Goal: Task Accomplishment & Management: Use online tool/utility

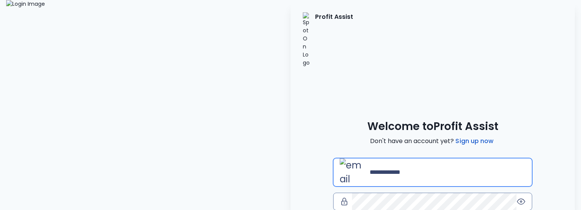
type input "**********"
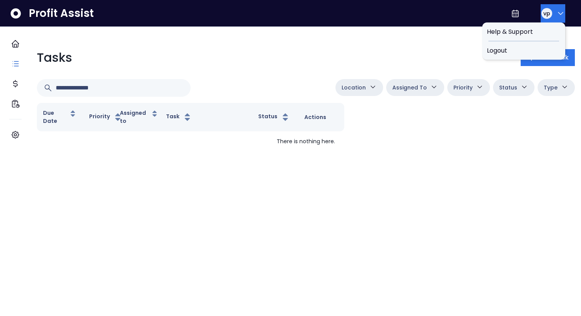
click at [556, 12] on icon "button" at bounding box center [560, 13] width 9 height 9
click at [521, 51] on span "Logout" at bounding box center [524, 50] width 74 height 9
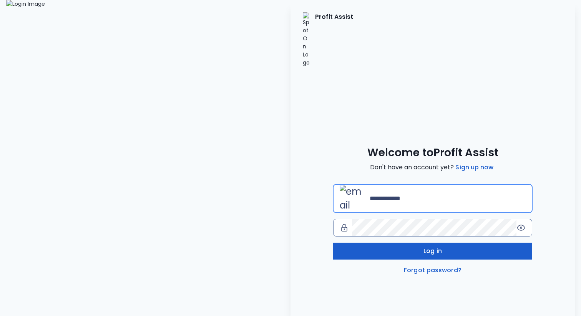
type input "**********"
click at [430, 247] on span "Log in" at bounding box center [432, 251] width 18 height 9
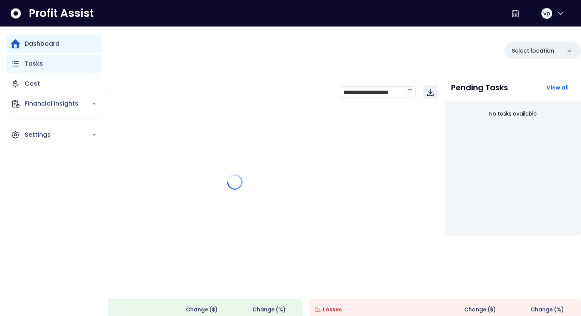
click at [18, 58] on div "Tasks" at bounding box center [53, 64] width 95 height 18
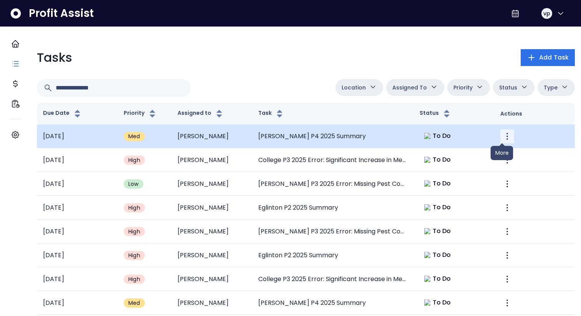
click at [503, 139] on icon "More" at bounding box center [507, 136] width 9 height 9
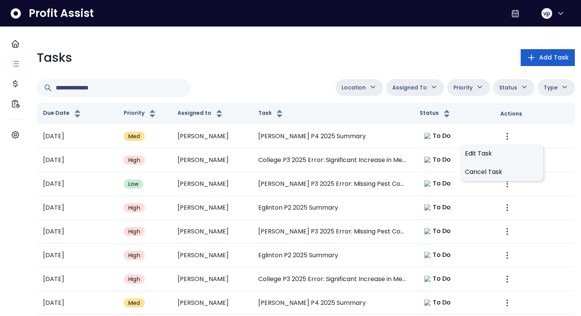
click at [539, 61] on span "Add Task" at bounding box center [554, 57] width 30 height 9
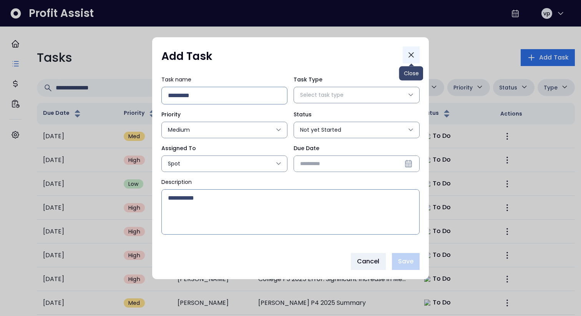
click at [412, 56] on icon "Close" at bounding box center [411, 55] width 5 height 5
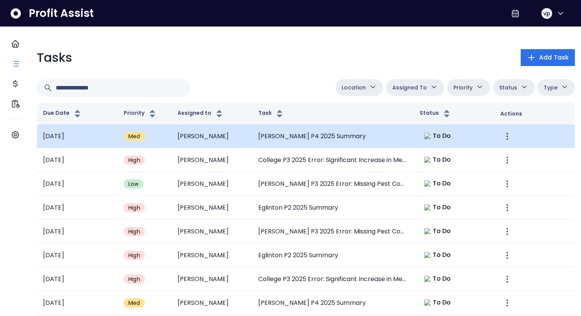
click at [409, 132] on td "Duncan P4 2025 Summary" at bounding box center [332, 137] width 161 height 24
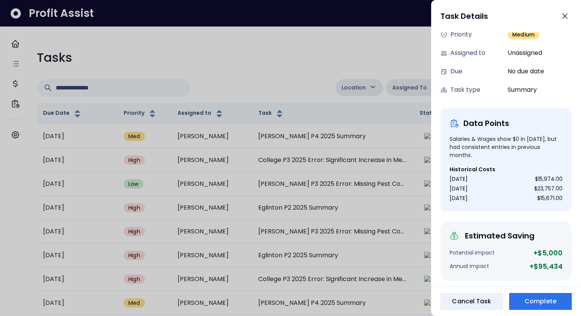
scroll to position [68, 0]
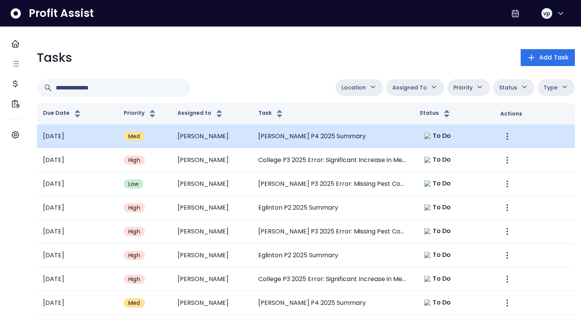
click at [364, 131] on td "[PERSON_NAME] P4 2025 Summary" at bounding box center [332, 137] width 161 height 24
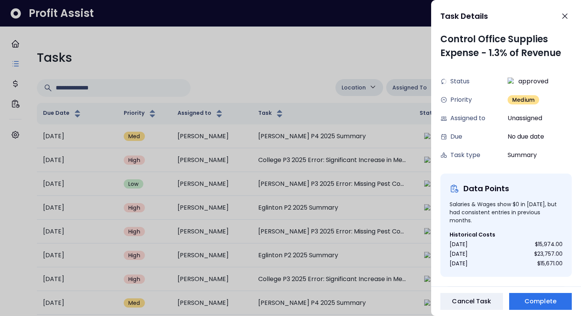
click at [402, 50] on div at bounding box center [290, 158] width 581 height 316
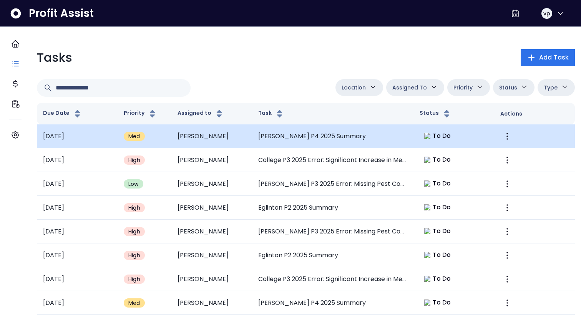
click at [403, 140] on td "[PERSON_NAME] P4 2025 Summary" at bounding box center [332, 137] width 161 height 24
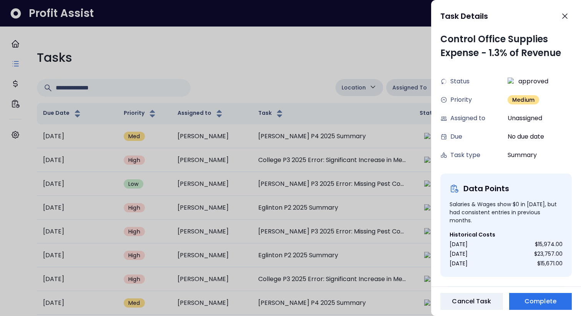
click at [334, 54] on div at bounding box center [290, 158] width 581 height 316
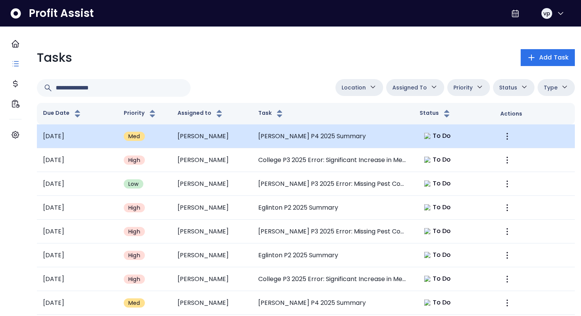
click at [340, 129] on td "[PERSON_NAME] P4 2025 Summary" at bounding box center [332, 137] width 161 height 24
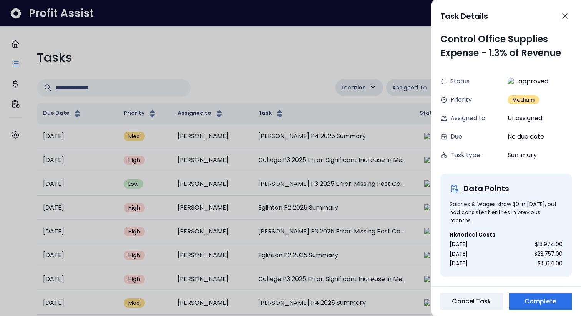
click at [308, 71] on div at bounding box center [290, 158] width 581 height 316
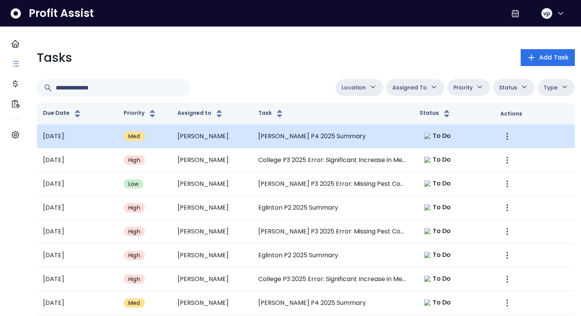
click at [344, 131] on td "Duncan P4 2025 Summary" at bounding box center [332, 137] width 161 height 24
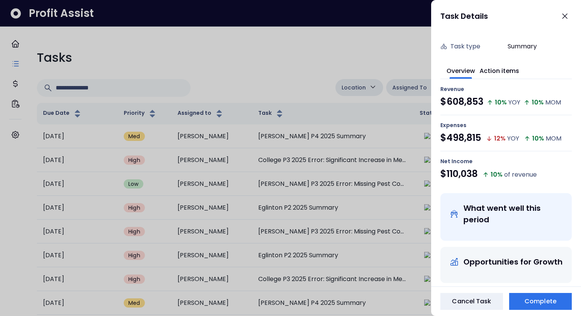
scroll to position [108, 0]
click at [509, 71] on div "Control Office Supplies Expense - 1.3% of Revenue Status approved Priority Medi…" at bounding box center [506, 159] width 150 height 254
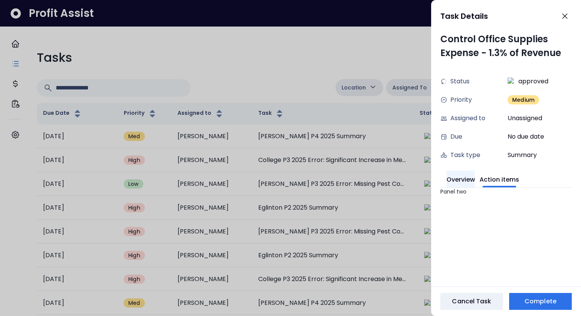
click at [460, 179] on button "Overview" at bounding box center [461, 179] width 28 height 17
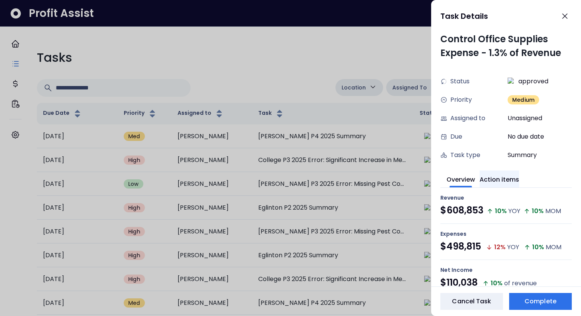
click at [496, 183] on button "Action items" at bounding box center [500, 179] width 40 height 17
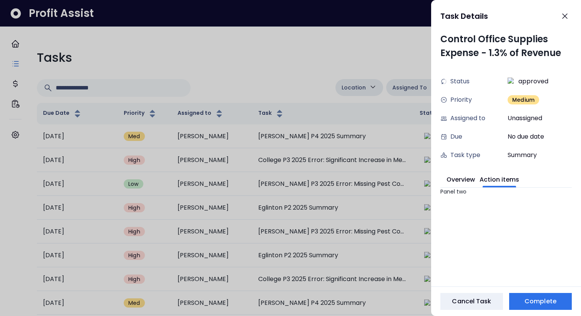
click at [470, 188] on div "Panel two" at bounding box center [505, 192] width 131 height 8
click at [460, 176] on button "Overview" at bounding box center [461, 179] width 28 height 17
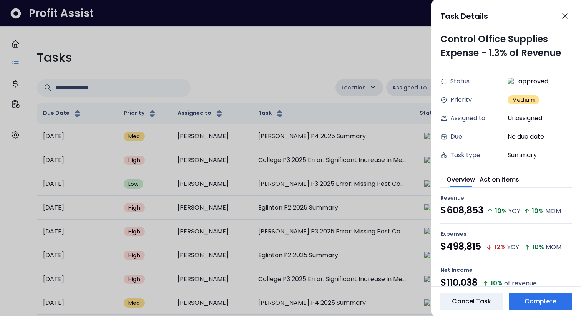
click at [503, 186] on span at bounding box center [499, 187] width 33 height 2
click at [503, 183] on button "Action items" at bounding box center [500, 179] width 40 height 17
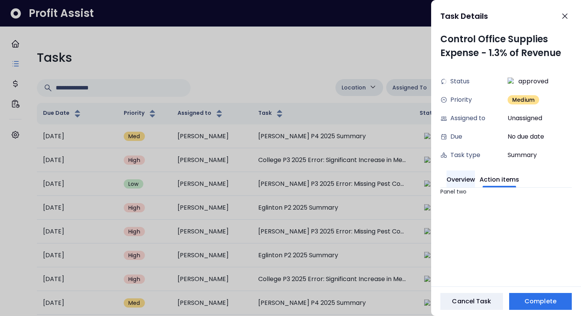
click at [455, 182] on button "Overview" at bounding box center [461, 179] width 28 height 17
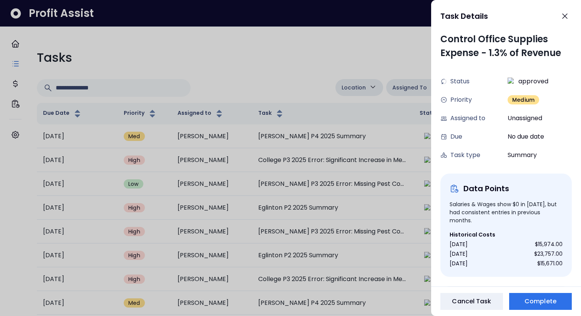
click at [302, 43] on div at bounding box center [290, 158] width 581 height 316
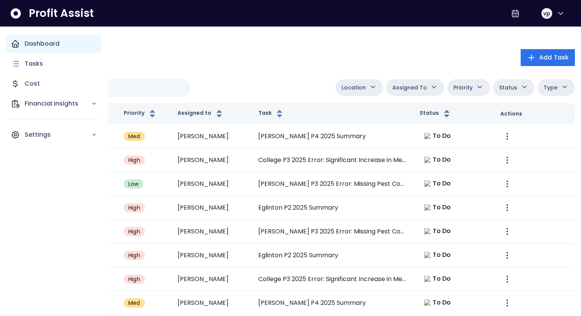
click at [13, 46] on icon "Main navigation" at bounding box center [15, 43] width 7 height 7
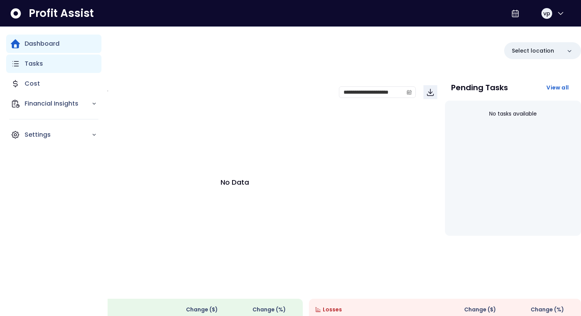
click at [40, 67] on p "Tasks" at bounding box center [34, 63] width 18 height 9
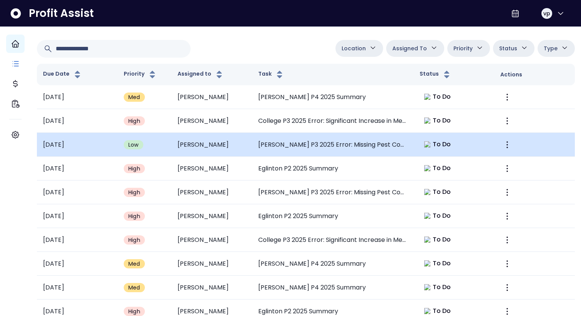
scroll to position [42, 0]
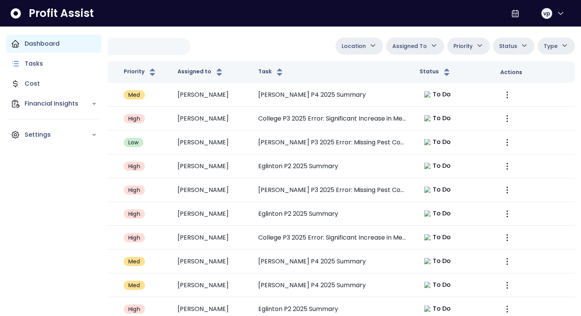
click at [8, 47] on div "Dashboard" at bounding box center [53, 44] width 95 height 18
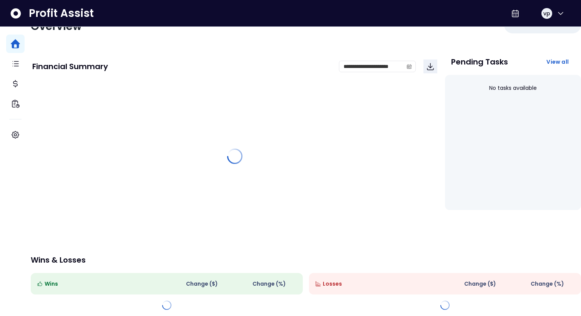
scroll to position [42, 0]
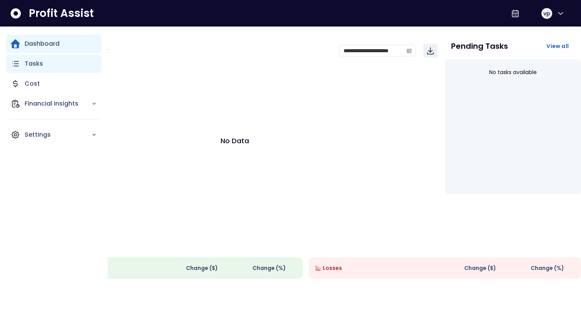
click at [38, 55] on div "Tasks" at bounding box center [53, 64] width 95 height 18
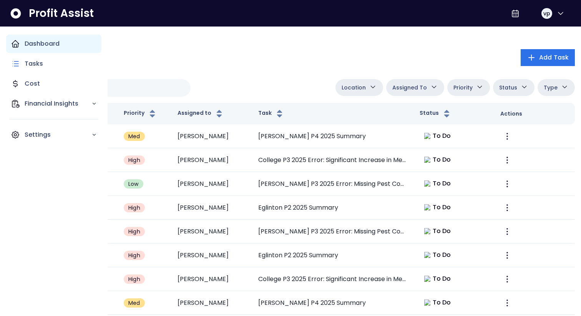
click at [47, 43] on p "Dashboard" at bounding box center [42, 43] width 35 height 9
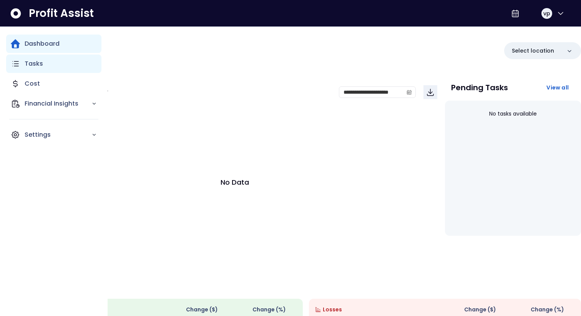
click at [20, 69] on div "Tasks" at bounding box center [53, 64] width 95 height 18
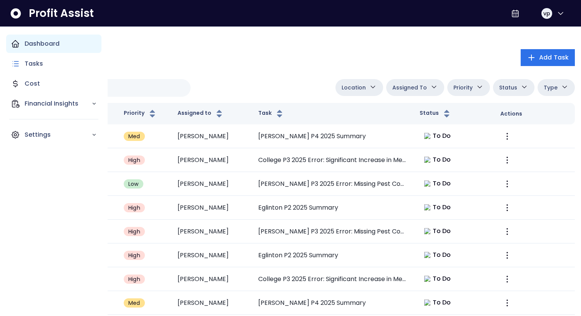
click at [52, 47] on p "Dashboard" at bounding box center [42, 43] width 35 height 9
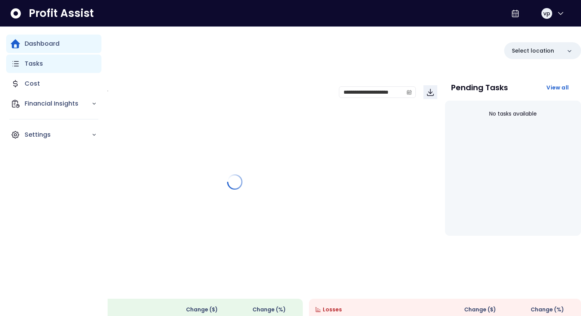
click at [49, 61] on div "Tasks" at bounding box center [53, 64] width 95 height 18
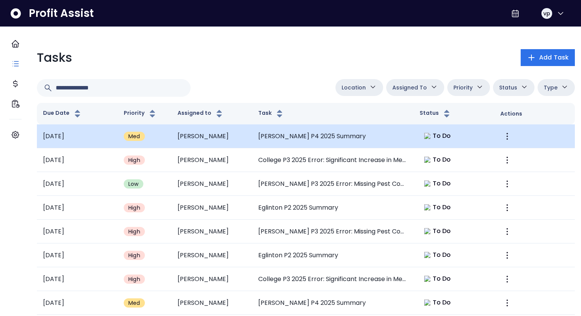
click at [188, 137] on td "Dalton" at bounding box center [211, 137] width 81 height 24
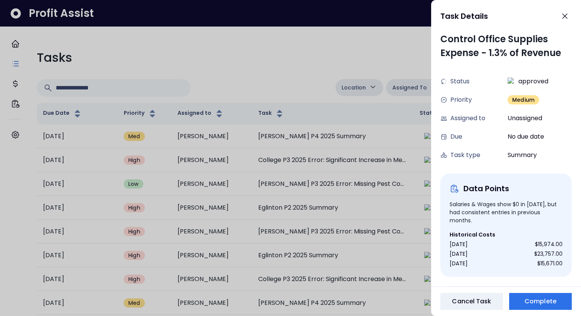
click at [197, 51] on div at bounding box center [290, 158] width 581 height 316
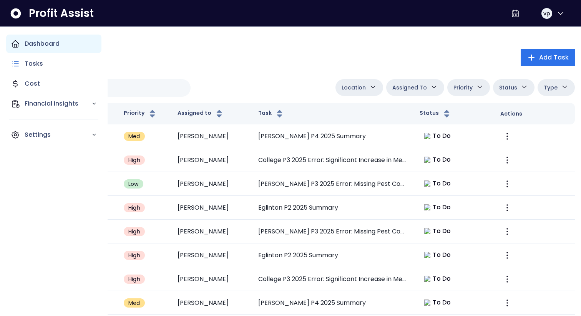
click at [24, 46] on div "Dashboard" at bounding box center [53, 44] width 95 height 18
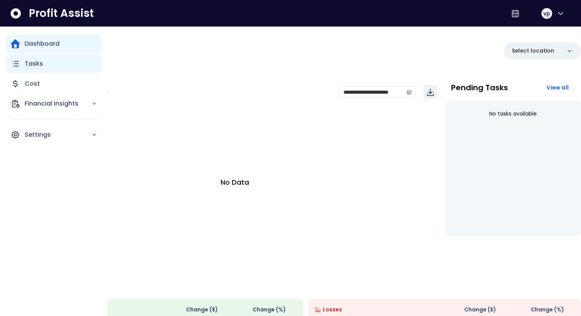
click at [29, 58] on div "Tasks" at bounding box center [53, 64] width 95 height 18
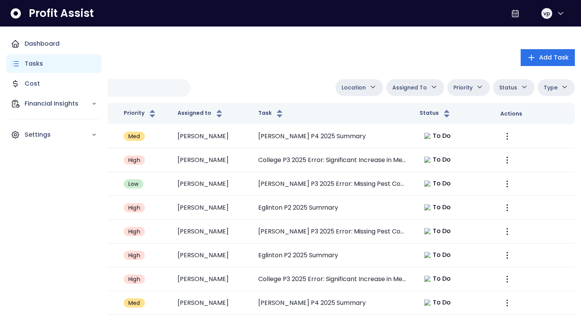
click at [35, 65] on p "Tasks" at bounding box center [34, 63] width 18 height 9
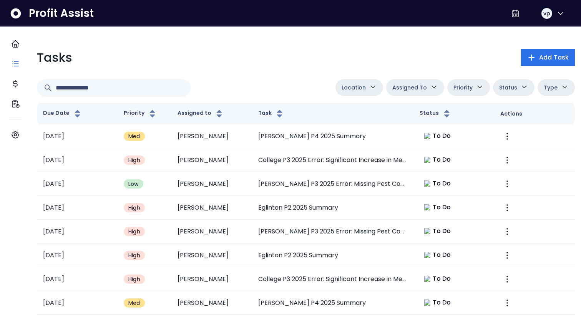
click at [143, 58] on div "Tasks Add Task" at bounding box center [306, 57] width 538 height 18
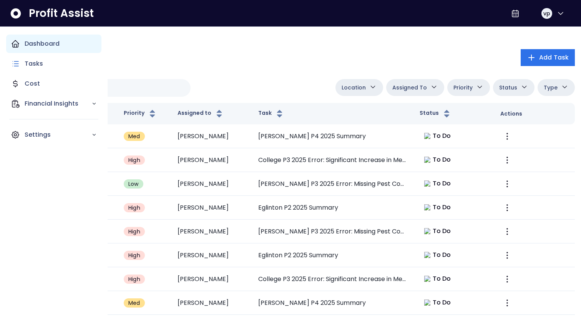
click at [25, 43] on p "Dashboard" at bounding box center [42, 43] width 35 height 9
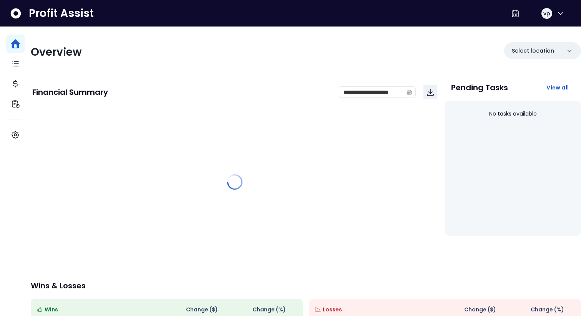
click at [108, 26] on div "Profit Assist vp" at bounding box center [290, 13] width 581 height 27
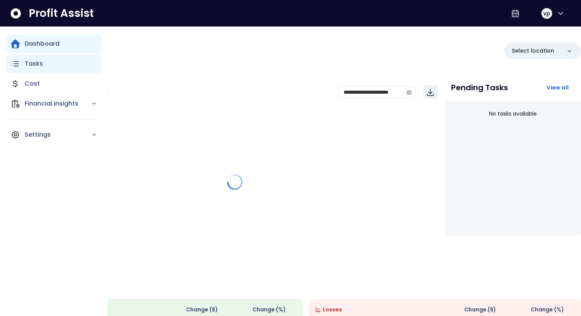
click at [18, 60] on icon "Main navigation" at bounding box center [15, 63] width 9 height 9
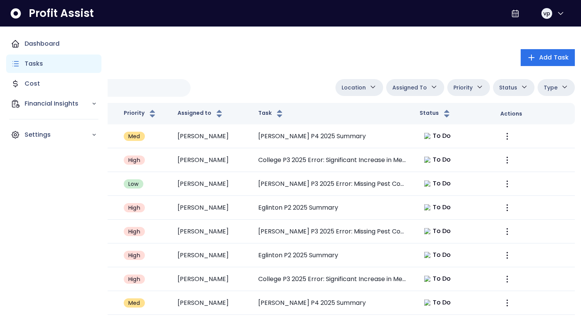
click at [17, 57] on div "Tasks" at bounding box center [53, 64] width 95 height 18
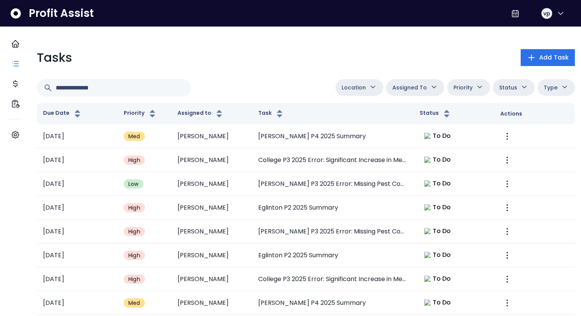
click at [154, 50] on div "Tasks Add Task" at bounding box center [306, 57] width 538 height 18
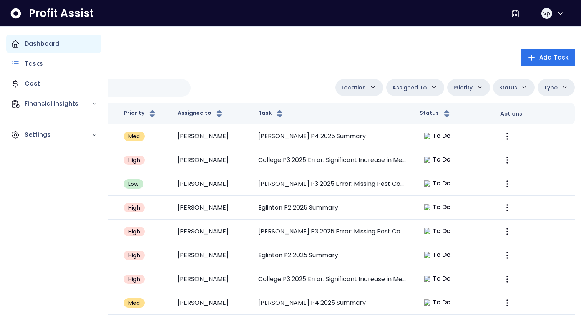
click at [12, 49] on div "Dashboard" at bounding box center [53, 44] width 95 height 18
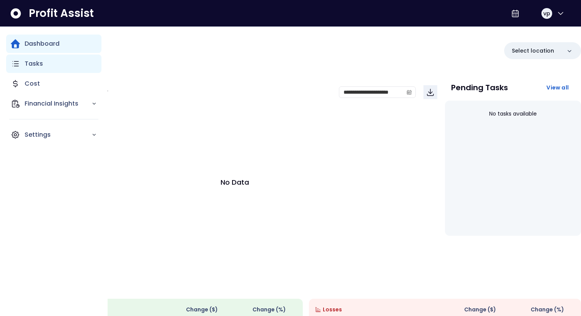
click at [52, 64] on div "Tasks" at bounding box center [53, 64] width 95 height 18
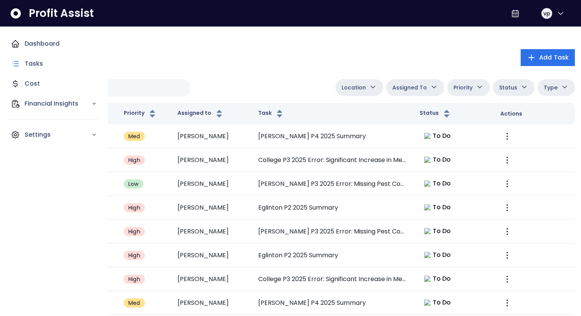
click at [17, 46] on icon "Main navigation" at bounding box center [15, 43] width 9 height 9
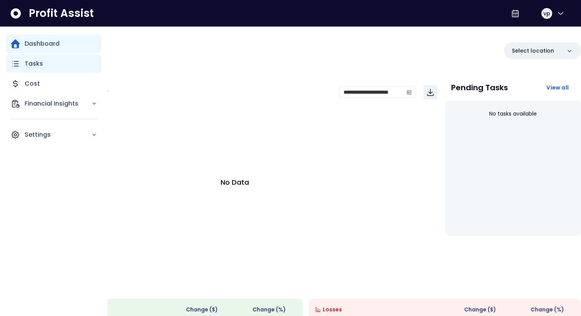
click at [23, 66] on div "Tasks" at bounding box center [53, 64] width 95 height 18
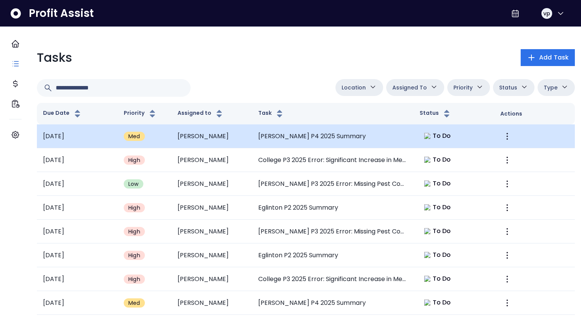
click at [226, 143] on td "Dalton" at bounding box center [211, 137] width 81 height 24
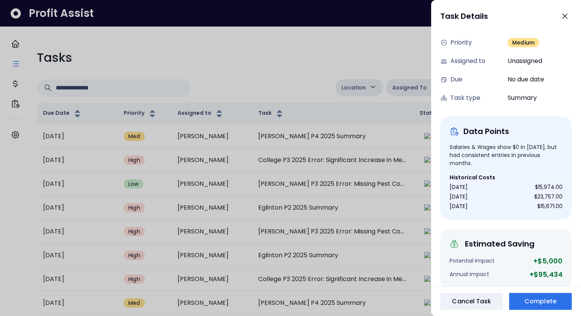
scroll to position [57, 0]
click at [282, 81] on div at bounding box center [290, 158] width 581 height 316
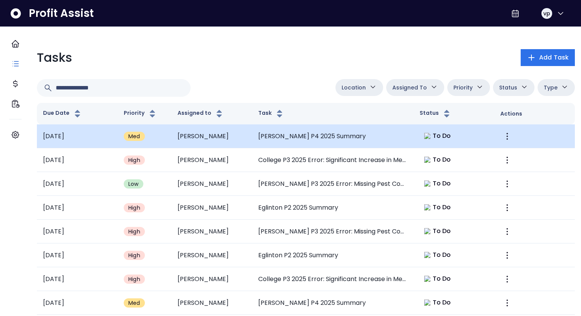
click at [238, 145] on td "Dalton" at bounding box center [211, 137] width 81 height 24
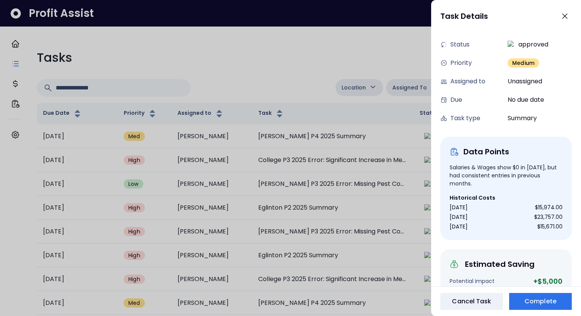
scroll to position [40, 0]
